Goal: Task Accomplishment & Management: Use online tool/utility

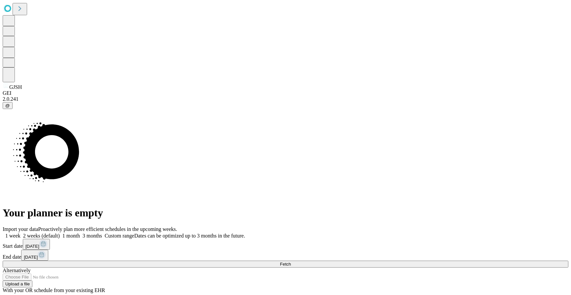
click at [438, 261] on button "Fetch" at bounding box center [286, 264] width 566 height 7
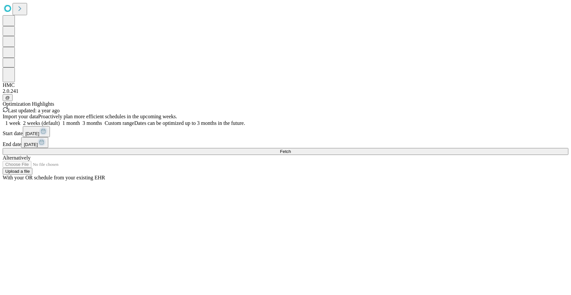
click at [413, 155] on button "Fetch" at bounding box center [286, 151] width 566 height 7
click at [414, 155] on button "Fetch" at bounding box center [286, 151] width 566 height 7
